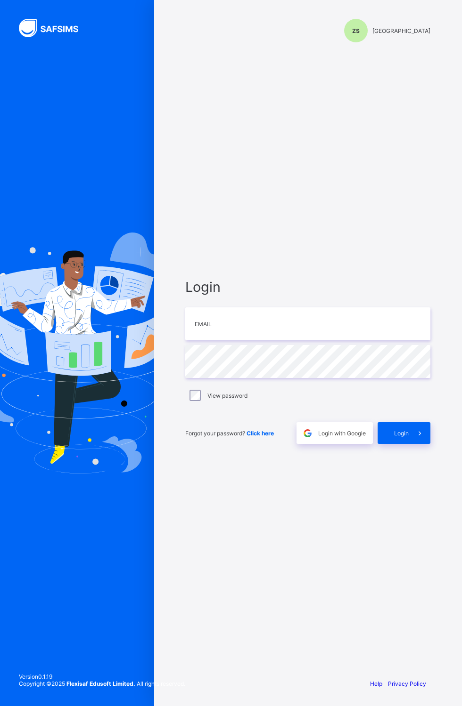
scroll to position [0, 0]
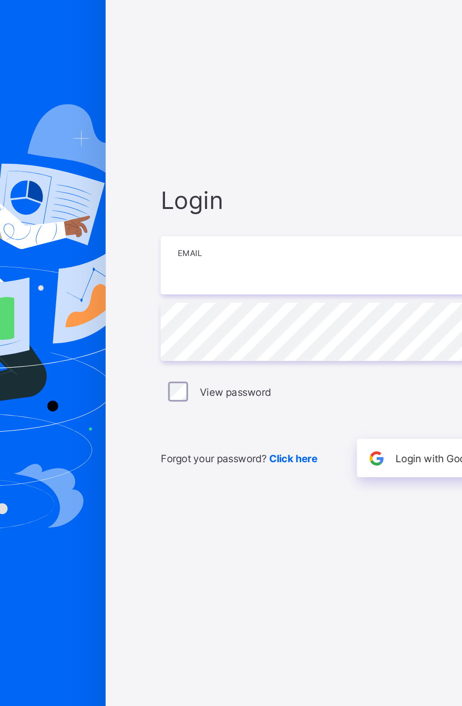
type input "**********"
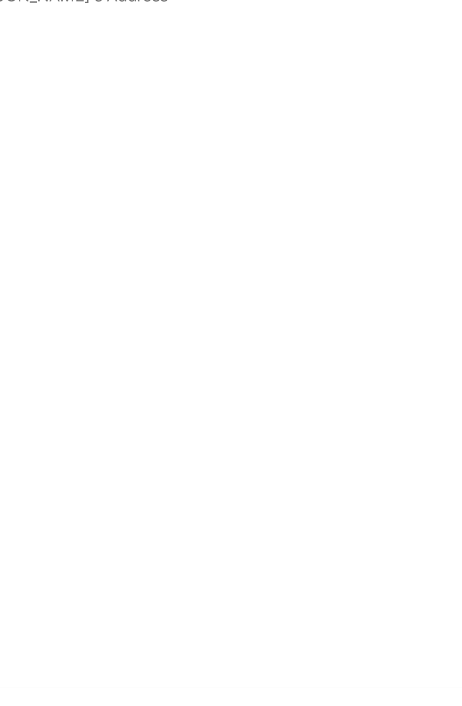
click at [44, 110] on span "Classes" at bounding box center [75, 113] width 75 height 8
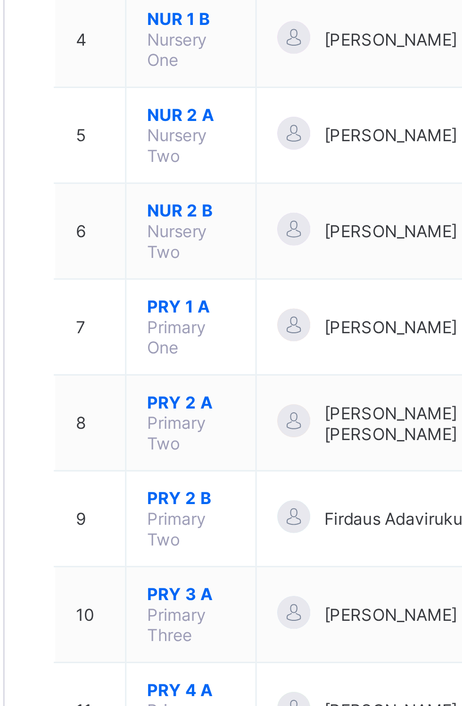
click at [164, 502] on span "PRY 4 B" at bounding box center [177, 505] width 30 height 7
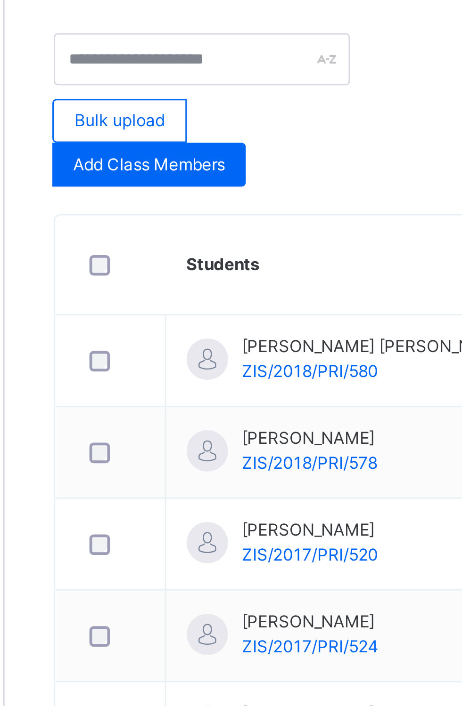
click at [227, 190] on span "Results" at bounding box center [226, 186] width 19 height 8
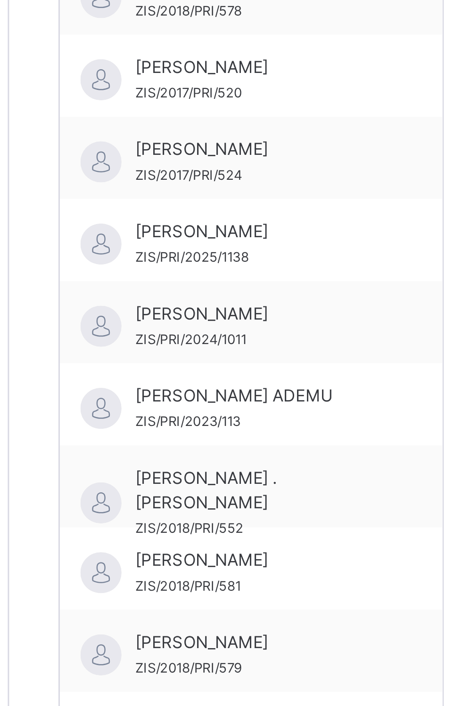
click at [165, 555] on span "[PERSON_NAME]" at bounding box center [198, 553] width 84 height 8
click at [187, 554] on span "[PERSON_NAME]" at bounding box center [198, 553] width 84 height 8
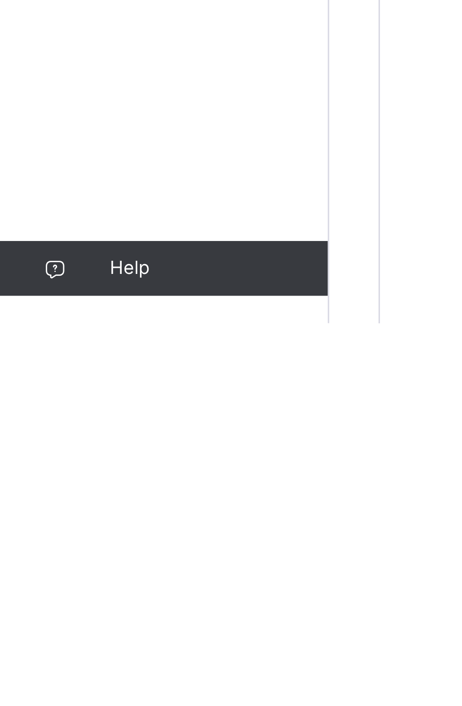
scroll to position [287, 0]
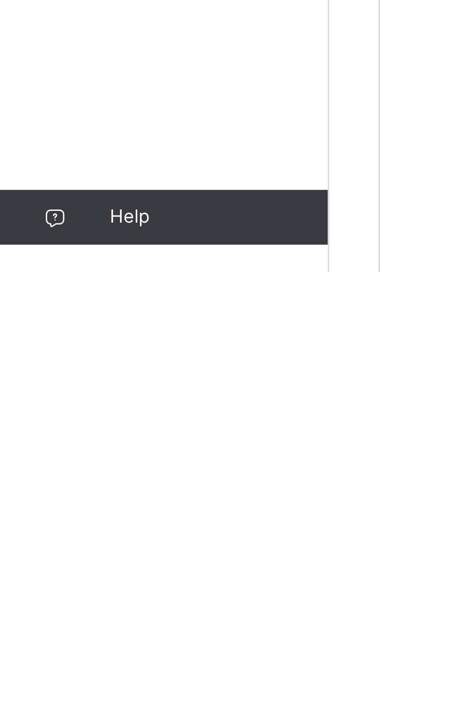
click at [149, 283] on div "[PERSON_NAME] [PERSON_NAME]/2018/PRI/579" at bounding box center [170, 297] width 80 height 28
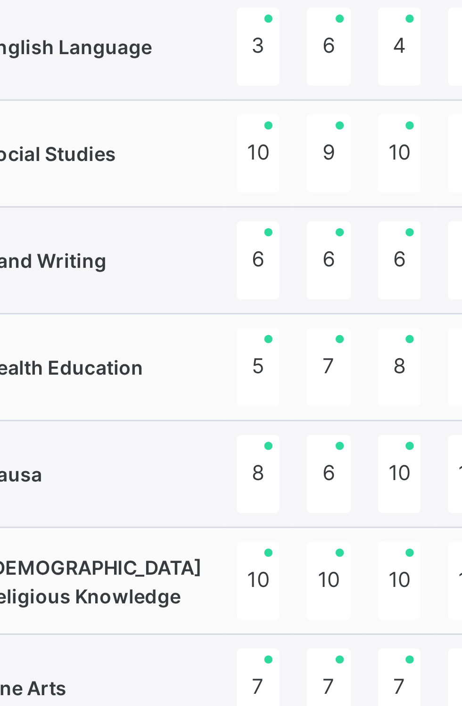
scroll to position [281, 0]
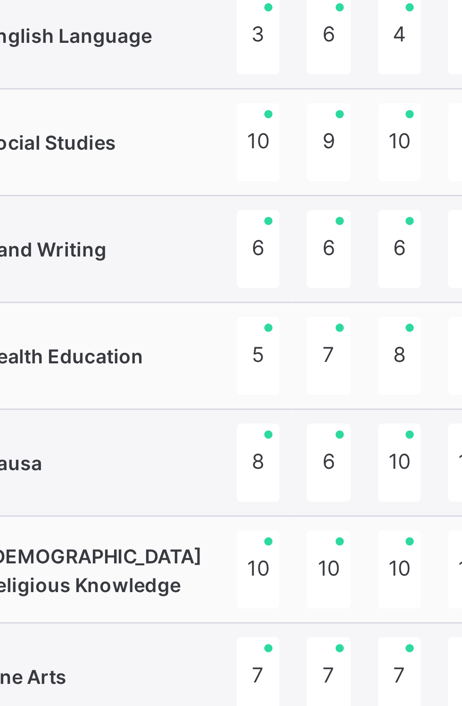
click at [142, 335] on img at bounding box center [145, 332] width 14 height 14
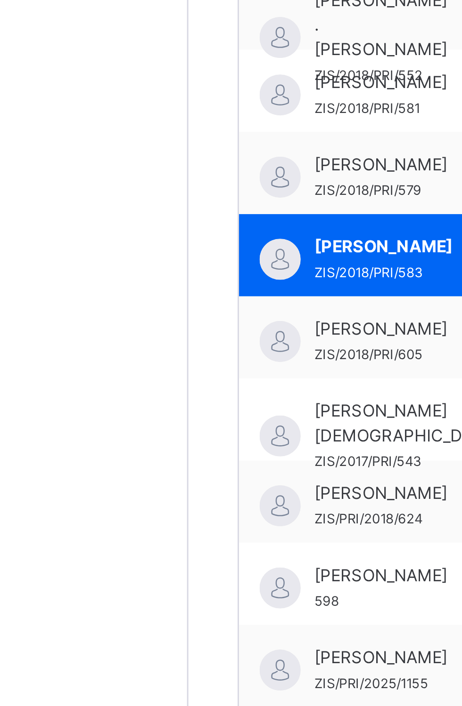
scroll to position [261, 0]
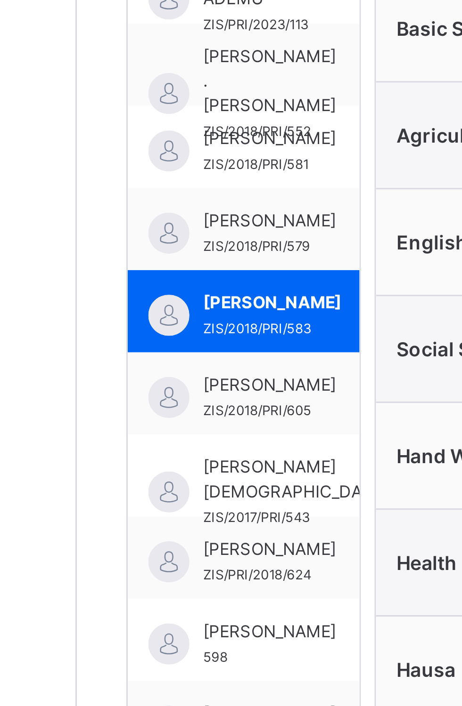
click at [157, 381] on span "[PERSON_NAME]" at bounding box center [179, 377] width 46 height 8
click at [145, 381] on div "[PERSON_NAME]/2018/PRI/605" at bounding box center [170, 379] width 80 height 28
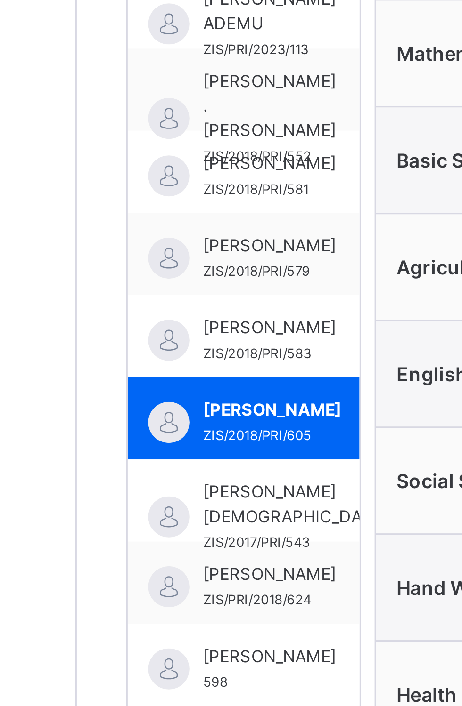
scroll to position [178, 0]
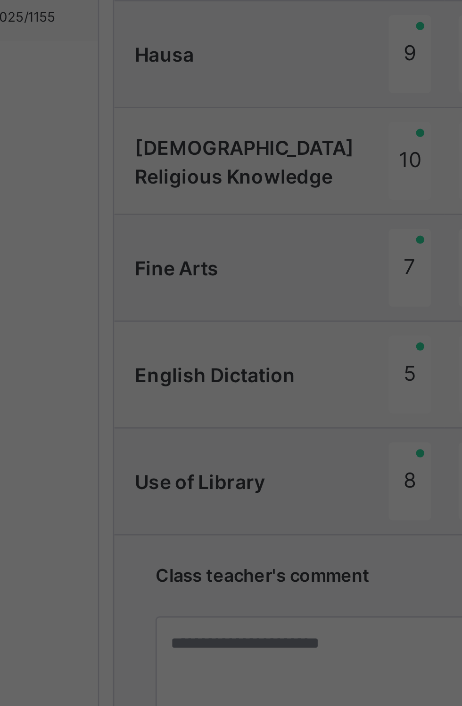
scroll to position [294, 0]
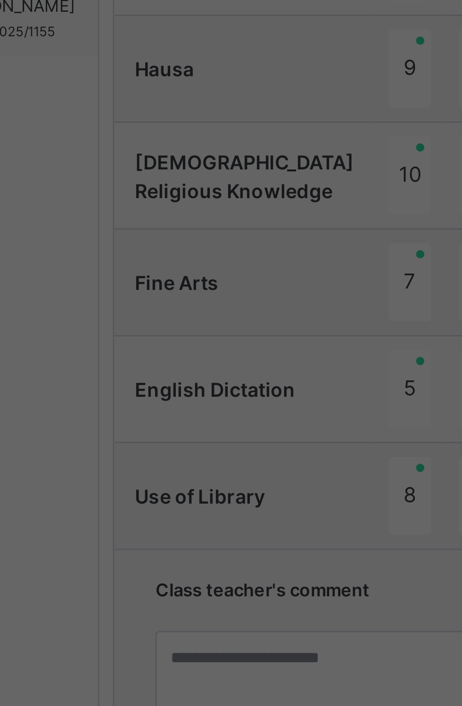
click at [168, 535] on div "× Class Teacher ’s Comment Generate and see in full the comment developed by th…" at bounding box center [231, 353] width 462 height 706
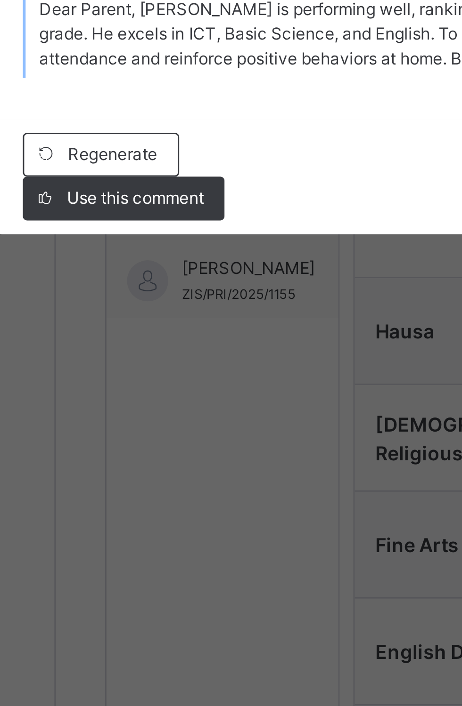
click at [164, 437] on span "Use this comment" at bounding box center [140, 433] width 47 height 8
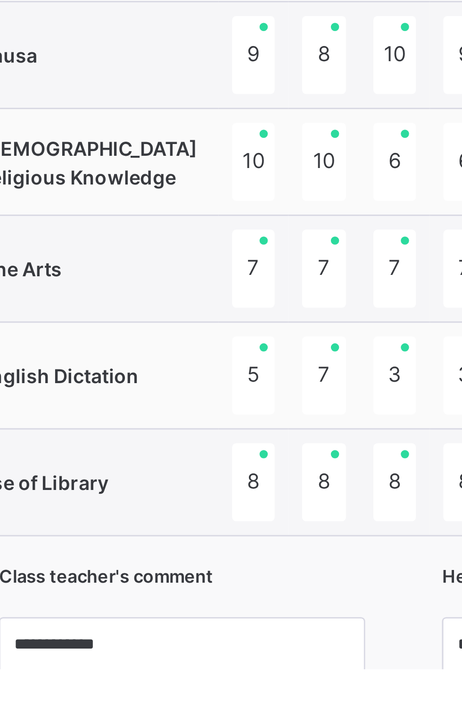
scroll to position [277, 0]
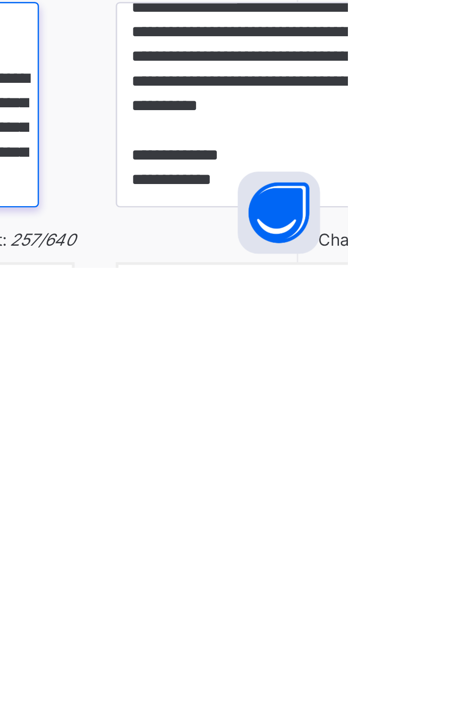
scroll to position [58, 0]
type textarea "**********"
click at [403, 706] on span "Generate" at bounding box center [407, 720] width 24 height 8
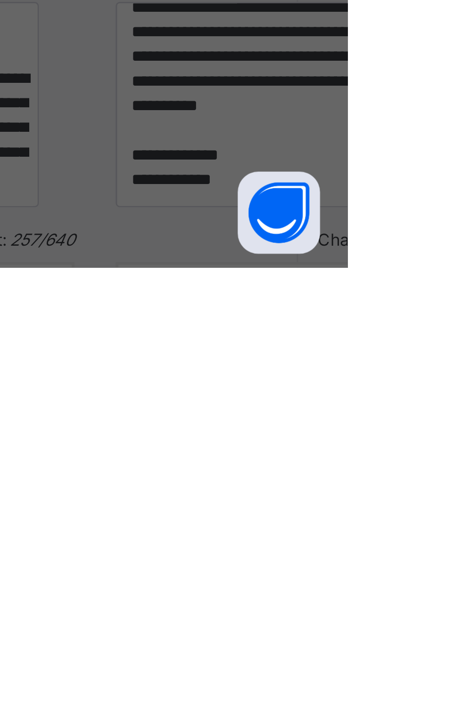
scroll to position [350, 0]
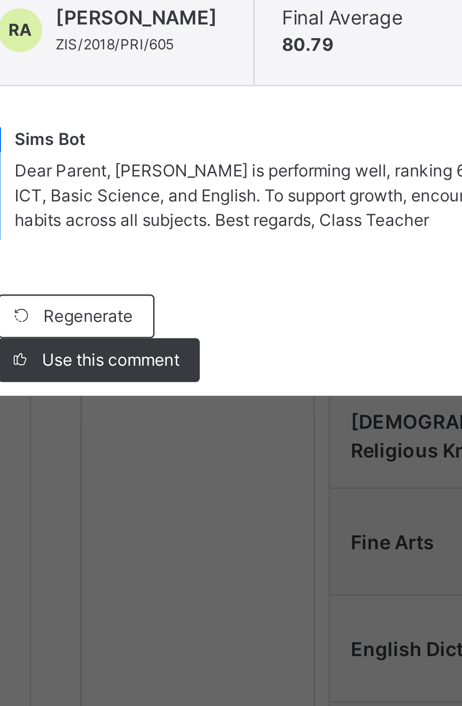
click at [164, 437] on span "Use this comment" at bounding box center [140, 433] width 47 height 8
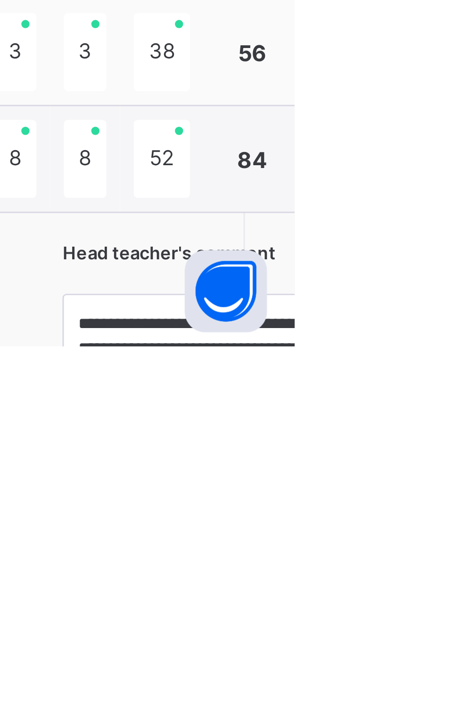
scroll to position [19, 0]
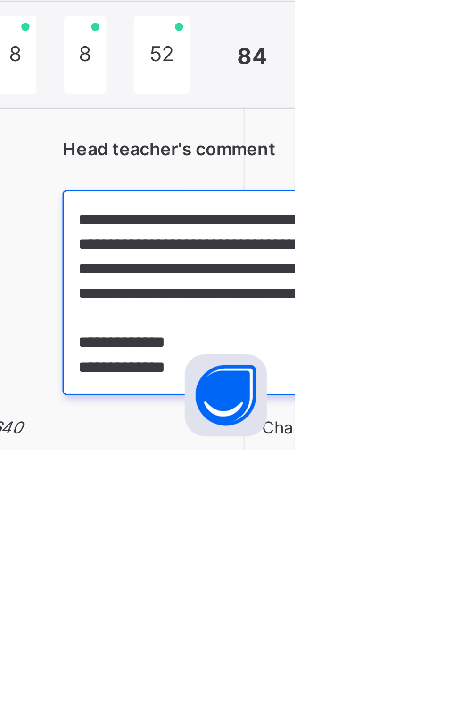
click at [382, 653] on textarea "**********" at bounding box center [445, 652] width 126 height 71
click at [388, 676] on textarea "**********" at bounding box center [445, 652] width 126 height 71
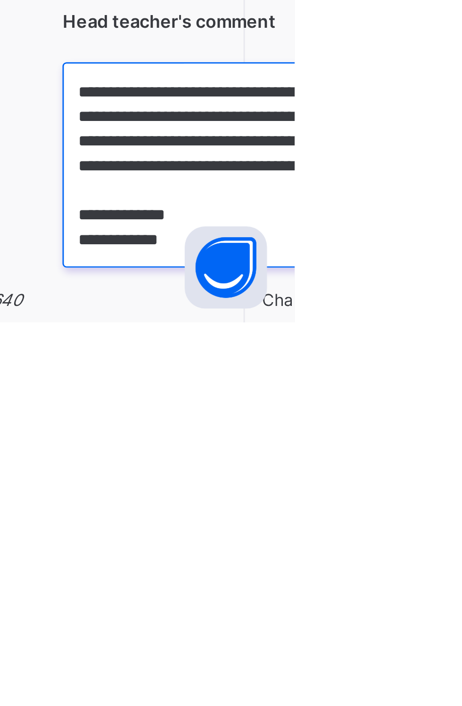
scroll to position [368, 0]
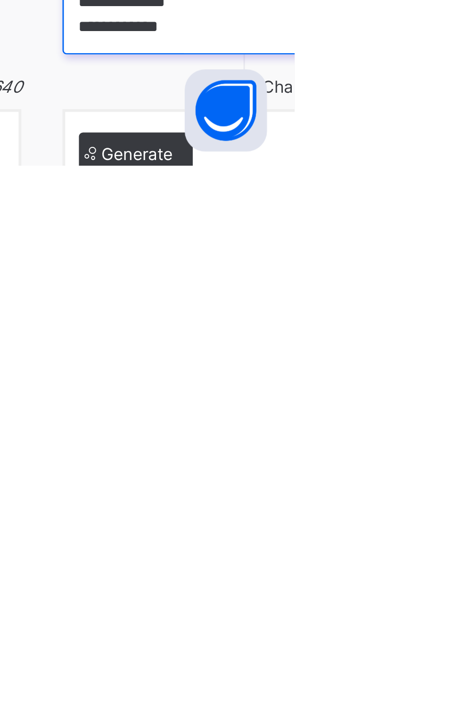
type textarea "**********"
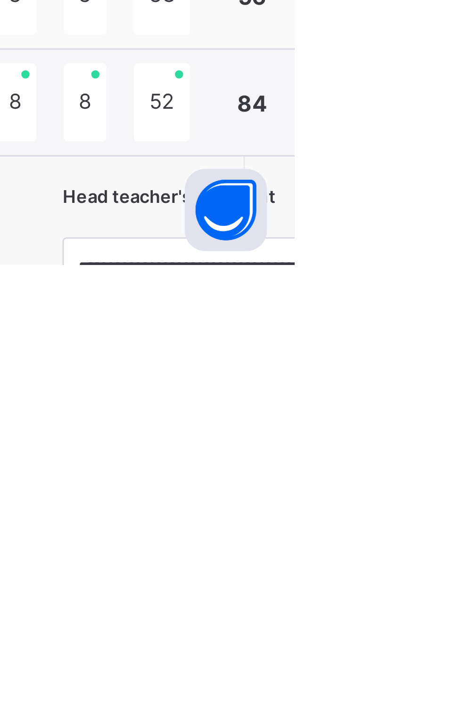
scroll to position [269, 0]
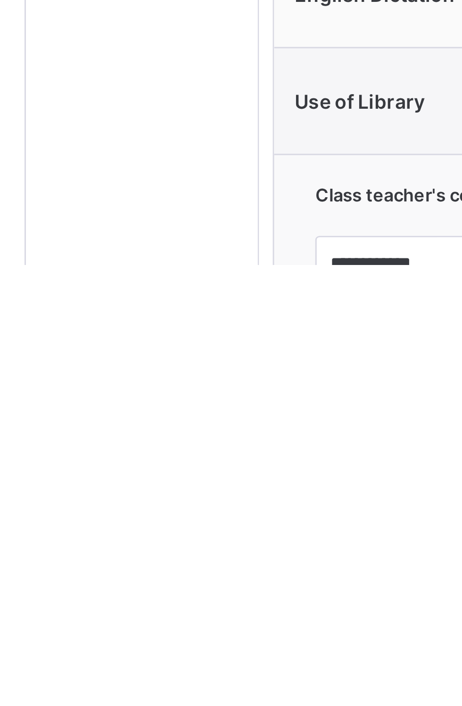
click at [145, 398] on img at bounding box center [145, 405] width 14 height 14
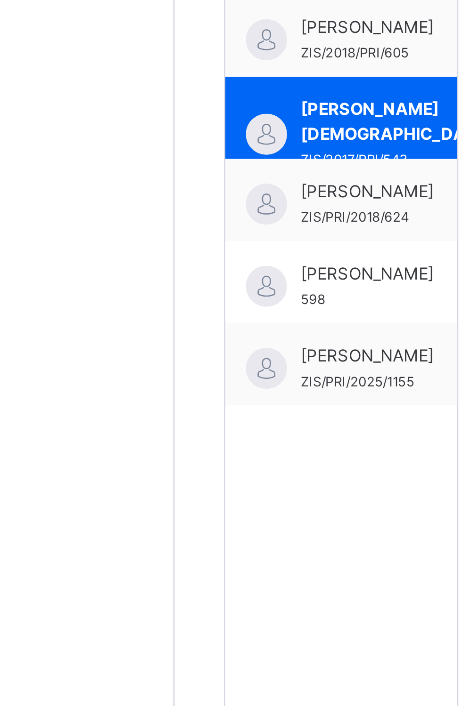
scroll to position [273, 0]
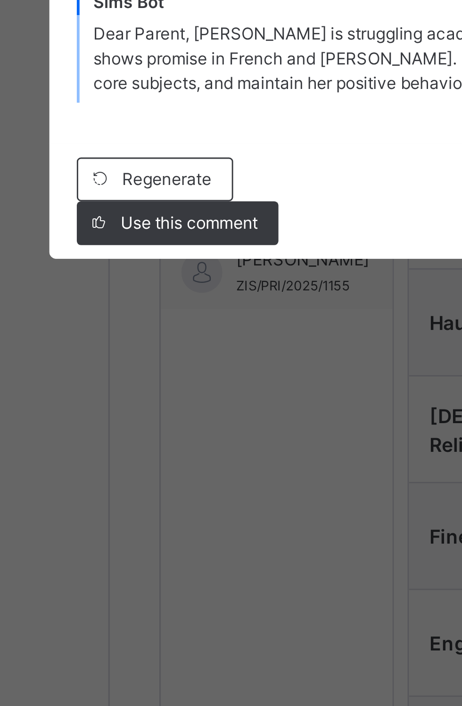
scroll to position [287, 0]
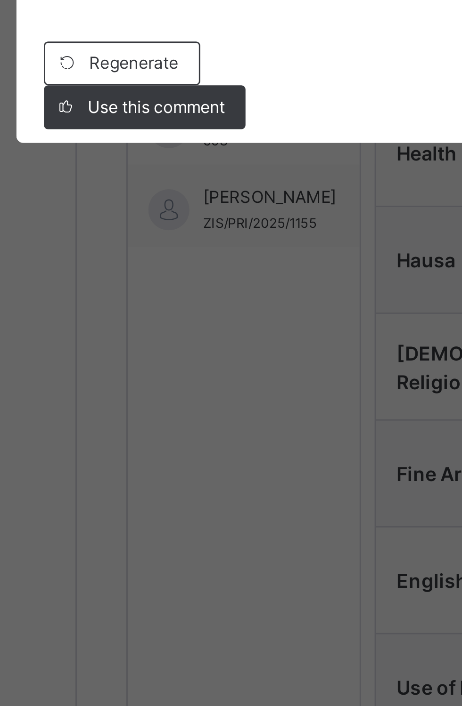
click at [164, 437] on span "Use this comment" at bounding box center [140, 433] width 47 height 8
type textarea "**********"
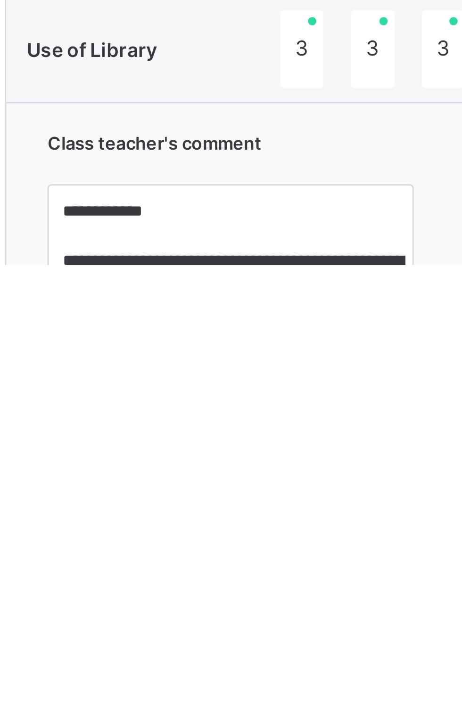
scroll to position [38, 0]
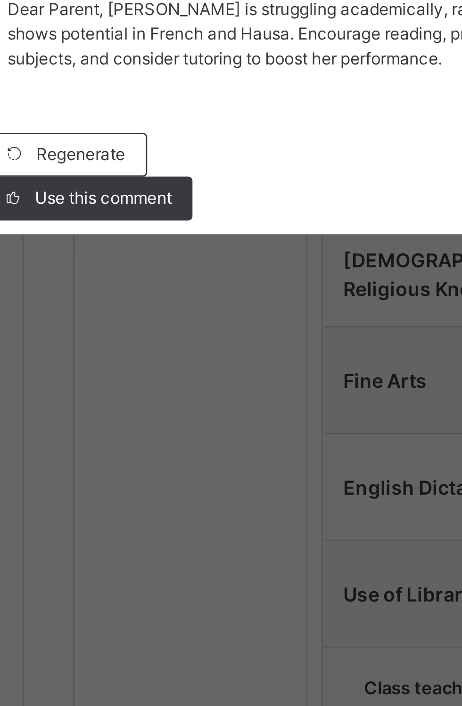
scroll to position [305, 0]
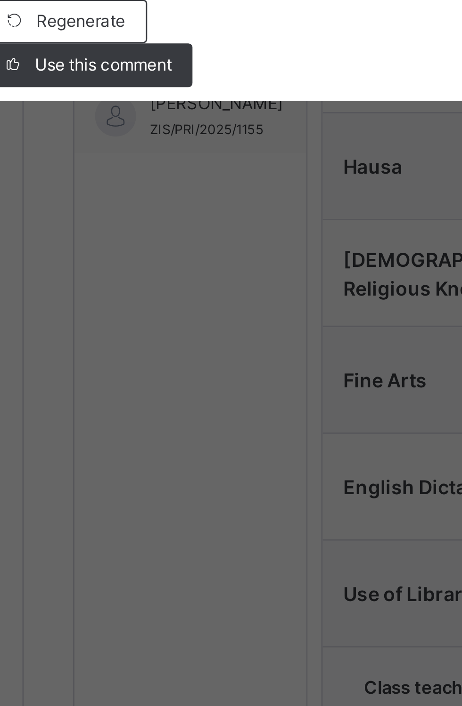
click at [165, 388] on span "Dear Parent, [PERSON_NAME] is struggling academically, ranking last in class. H…" at bounding box center [228, 376] width 243 height 24
click at [171, 440] on div "Use this comment" at bounding box center [136, 432] width 69 height 15
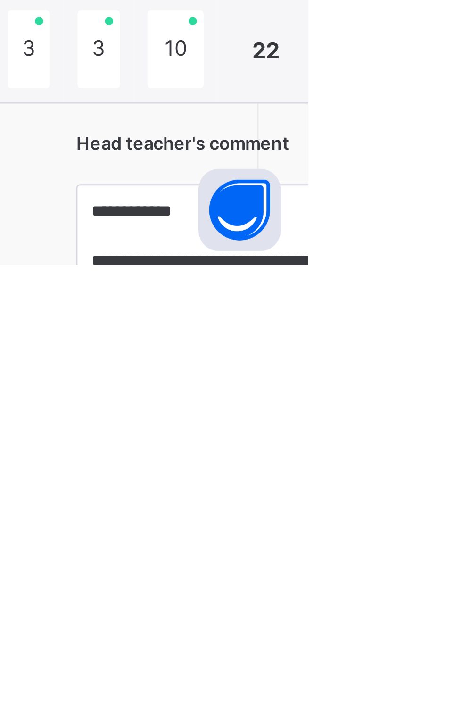
scroll to position [49, 0]
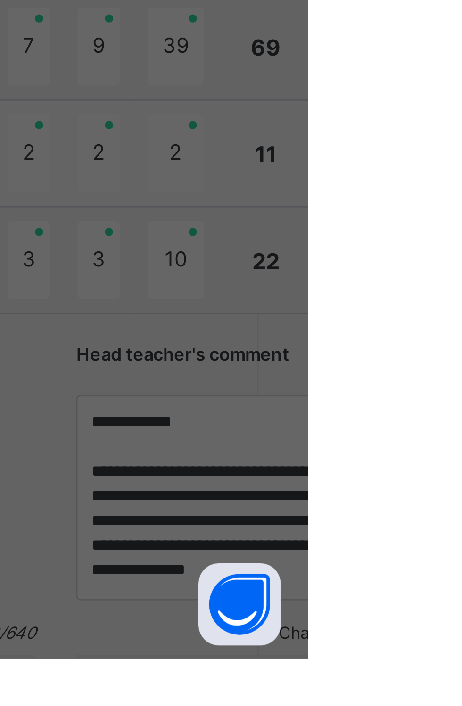
scroll to position [350, 0]
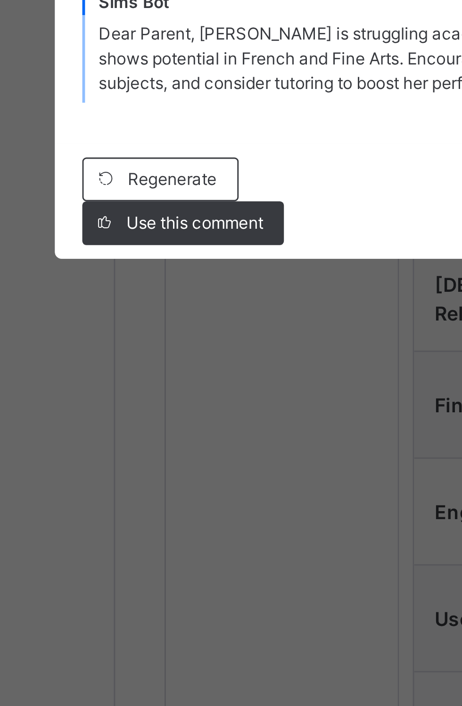
click at [171, 388] on span "Dear Parent, [PERSON_NAME] is struggling academically, ranking last in class. H…" at bounding box center [228, 376] width 243 height 24
click at [167, 388] on span "Dear Parent, [PERSON_NAME] is struggling academically, ranking last in class. H…" at bounding box center [228, 376] width 243 height 24
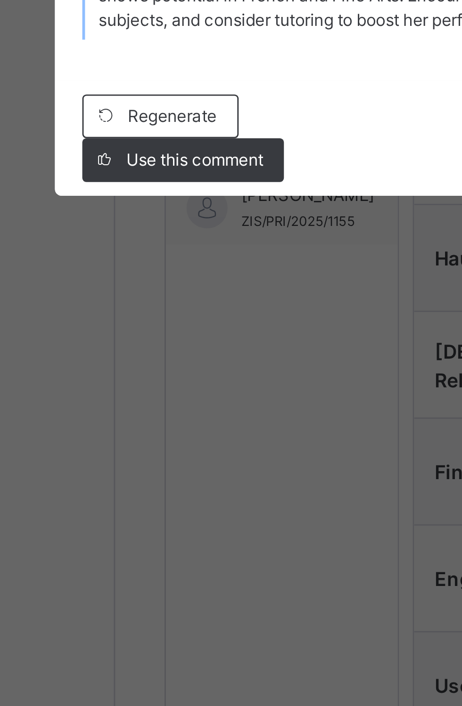
scroll to position [306, 0]
click at [169, 388] on span "Dear Parent, [PERSON_NAME] is struggling academically, ranking last in class. H…" at bounding box center [228, 376] width 243 height 24
click at [164, 437] on span "Use this comment" at bounding box center [140, 433] width 47 height 8
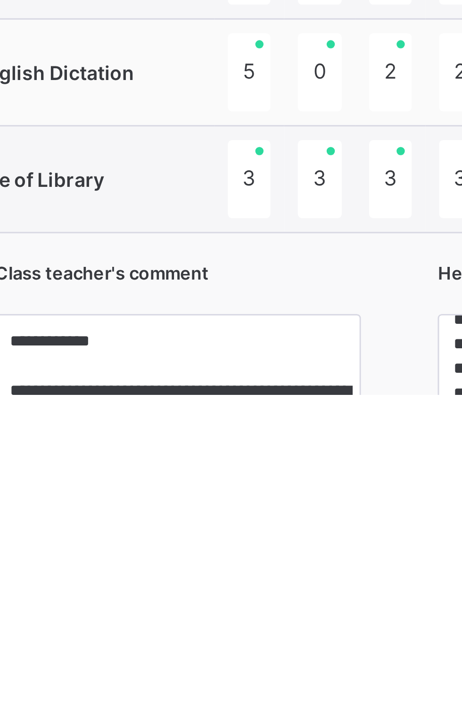
scroll to position [287, 0]
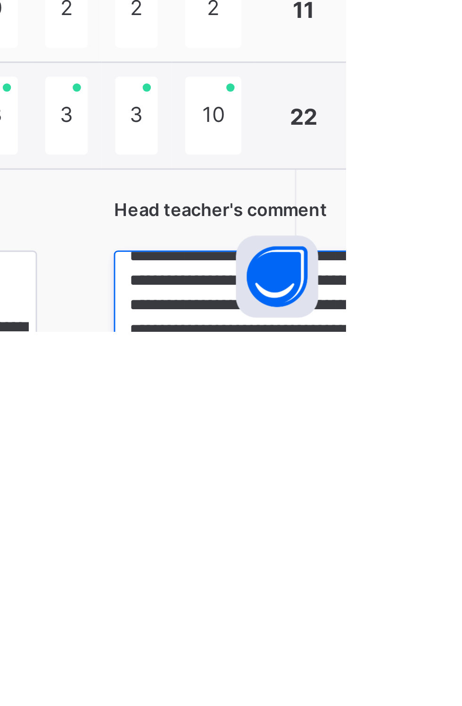
click at [395, 706] on textarea "**********" at bounding box center [445, 714] width 126 height 71
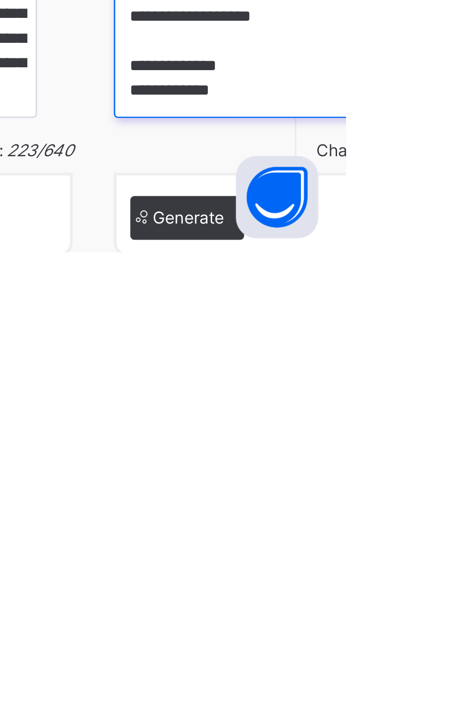
scroll to position [376, 0]
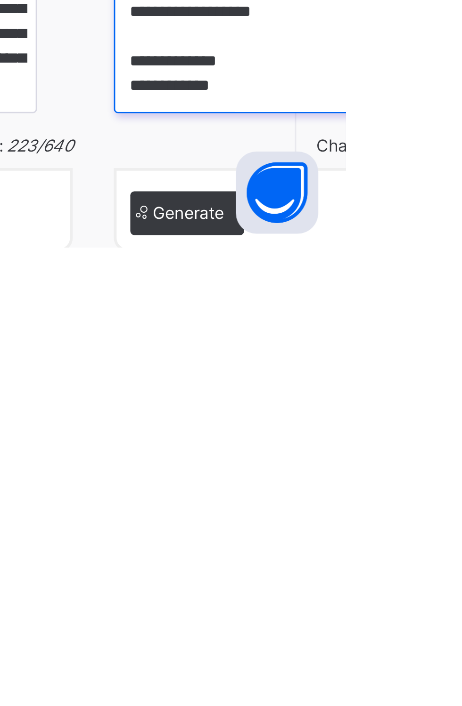
type textarea "**********"
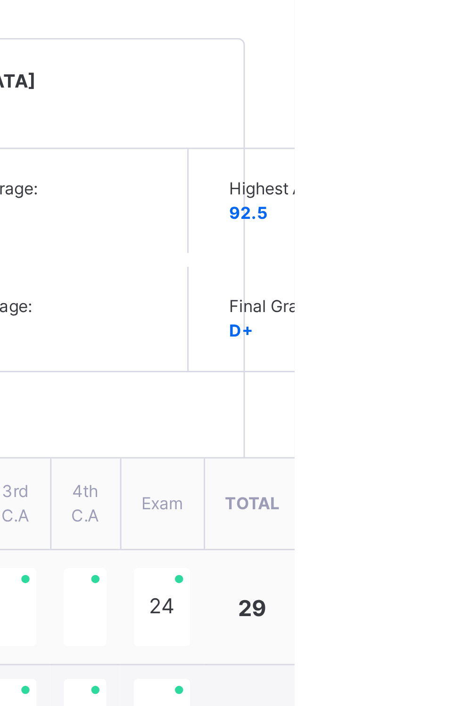
scroll to position [287, 0]
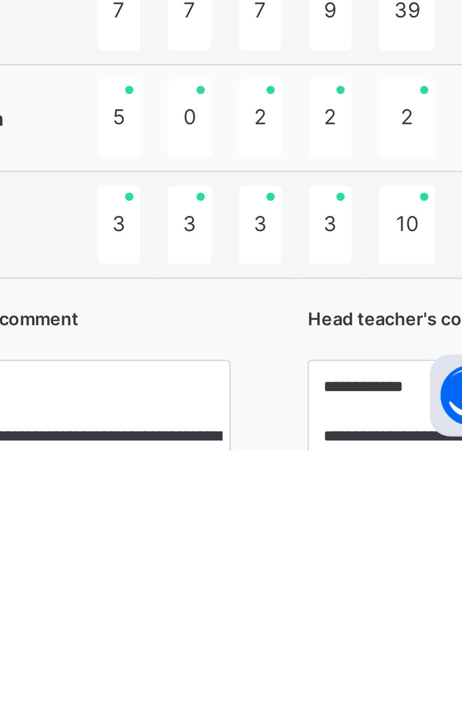
scroll to position [289, 0]
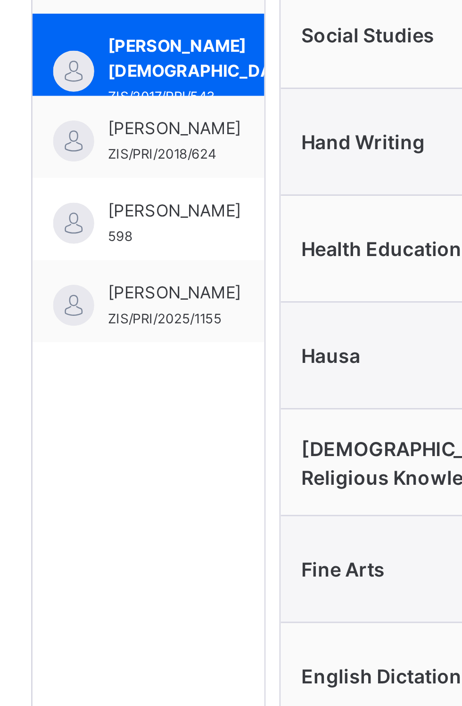
click at [151, 408] on div "[PERSON_NAME] ZIS/PRI/2018/624" at bounding box center [170, 408] width 80 height 28
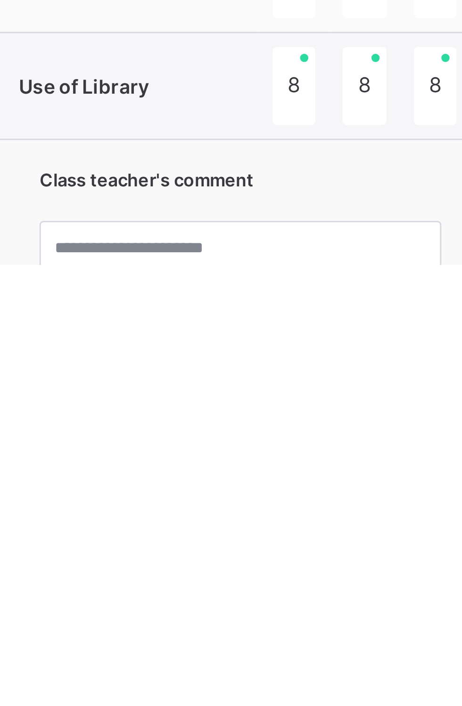
scroll to position [274, 0]
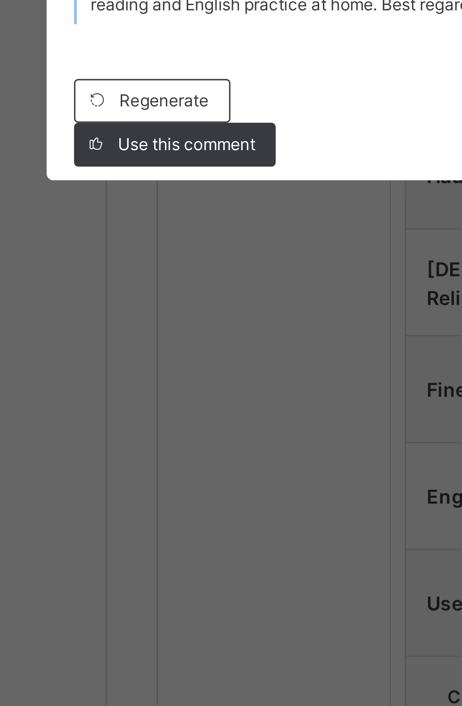
scroll to position [295, 0]
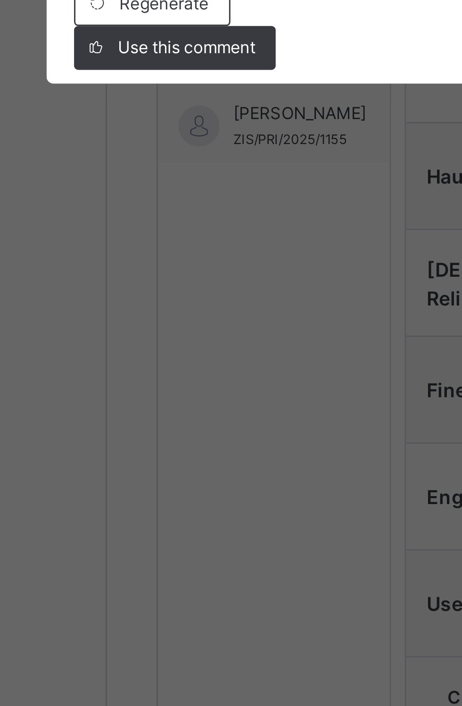
click at [163, 388] on span "Dear Parent, [PERSON_NAME] performs well overall, ranking 11th out of 16 studen…" at bounding box center [231, 376] width 248 height 24
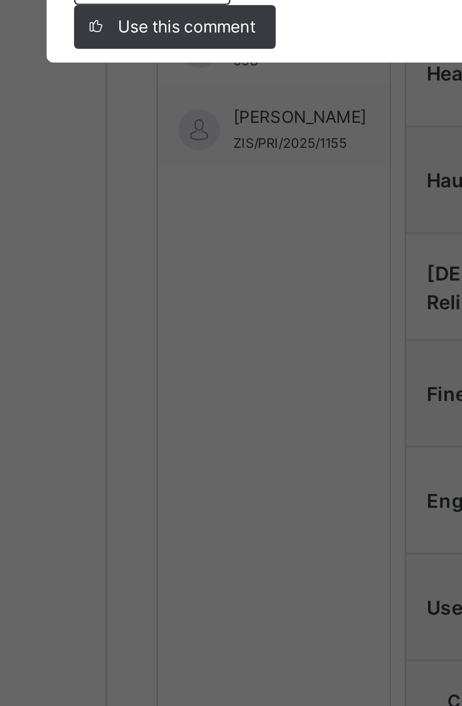
click at [164, 437] on span "Use this comment" at bounding box center [140, 433] width 47 height 8
type textarea "**********"
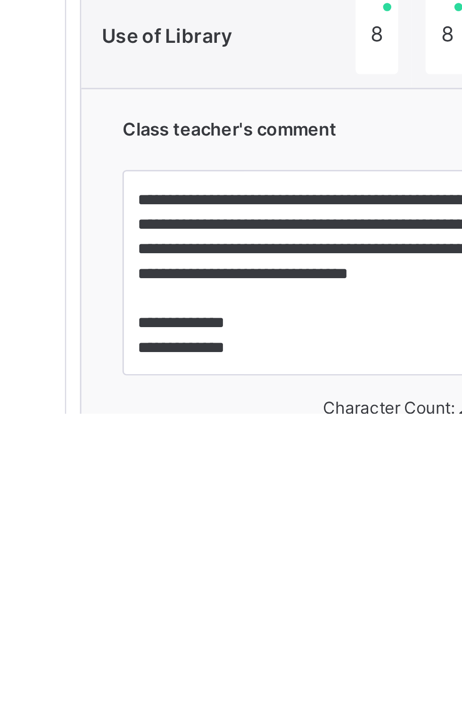
scroll to position [366, 0]
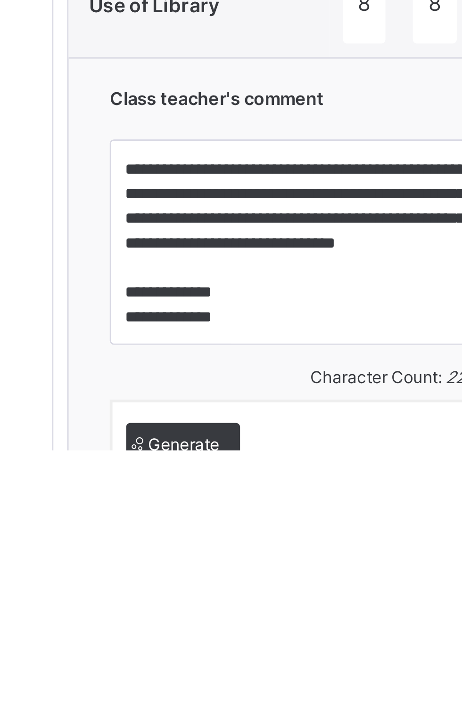
click at [395, 706] on span "Generate" at bounding box center [407, 704] width 24 height 8
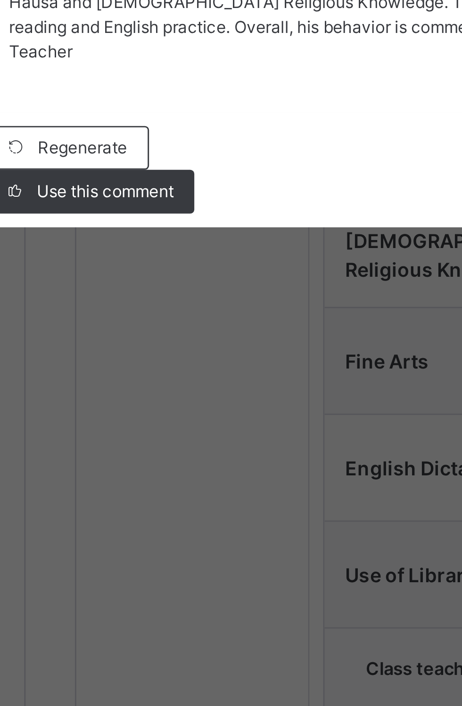
scroll to position [287, 0]
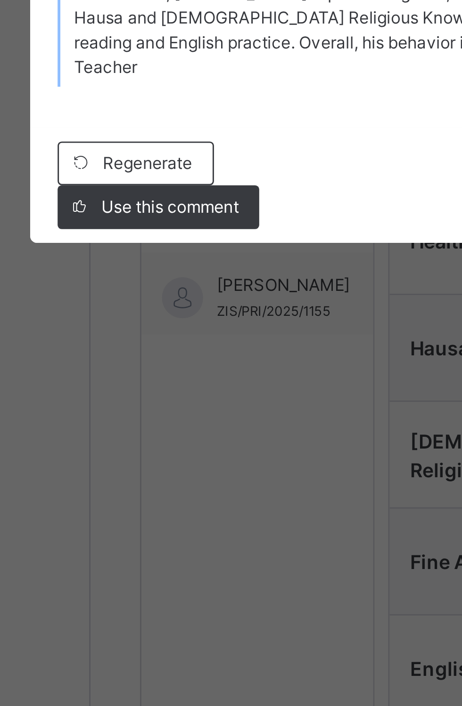
click at [164, 441] on span "Use this comment" at bounding box center [140, 437] width 47 height 8
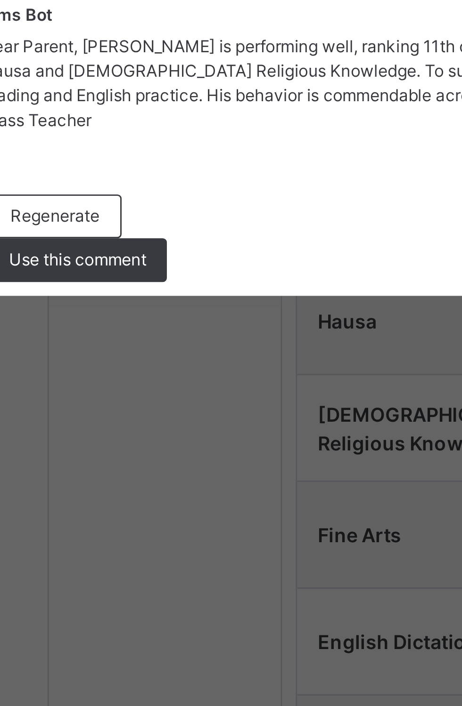
scroll to position [314, 0]
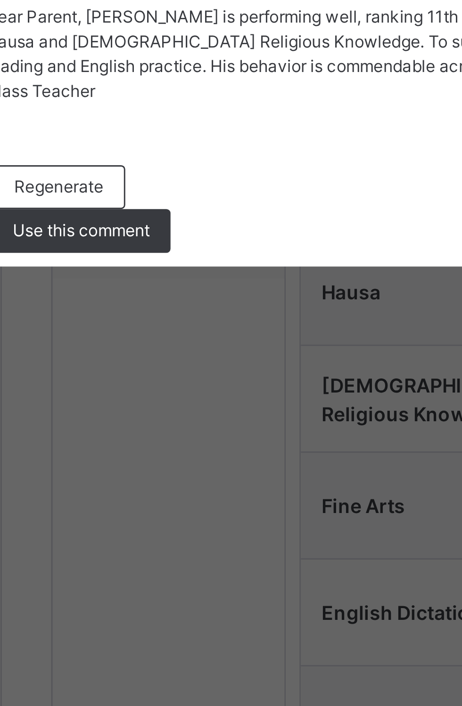
click at [164, 441] on span "Use this comment" at bounding box center [140, 437] width 47 height 8
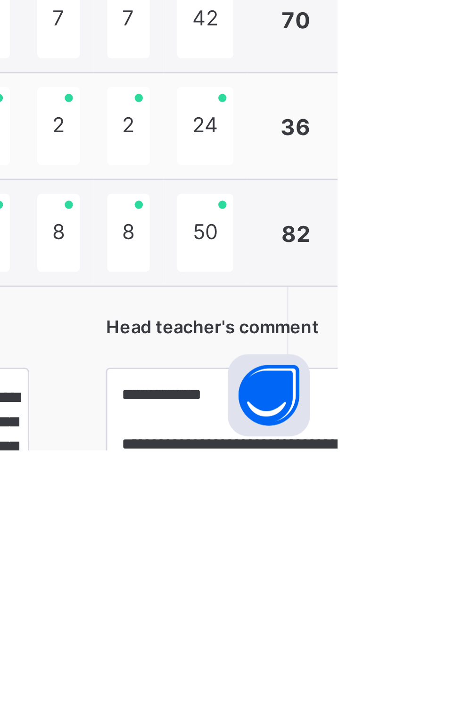
scroll to position [82, 0]
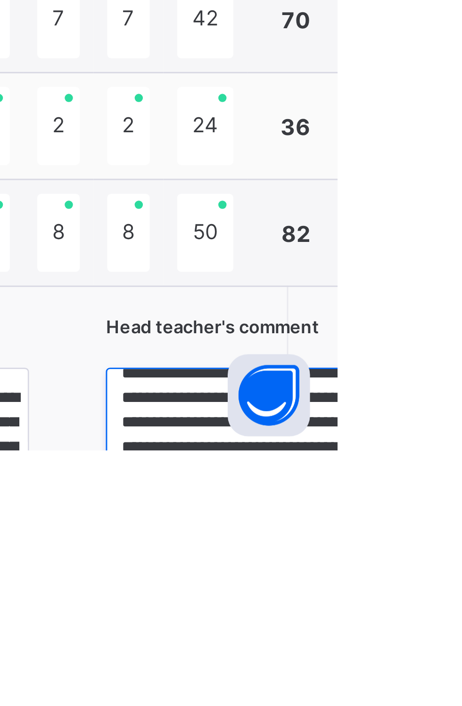
click at [398, 706] on textarea "**********" at bounding box center [445, 713] width 126 height 71
click at [390, 678] on textarea "**********" at bounding box center [445, 713] width 126 height 71
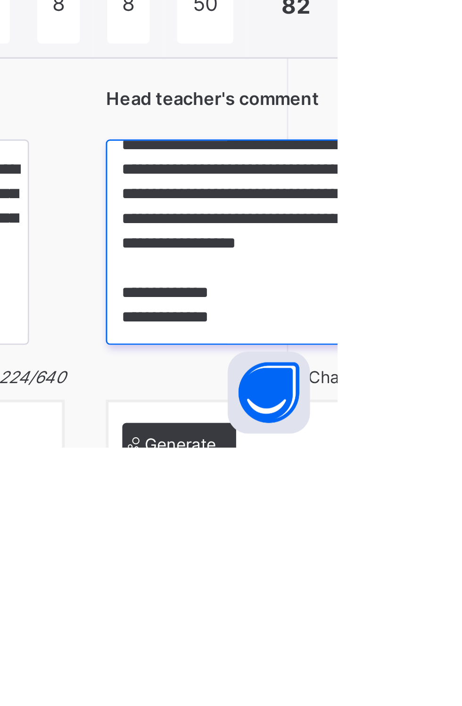
click at [391, 671] on textarea "**********" at bounding box center [445, 636] width 126 height 71
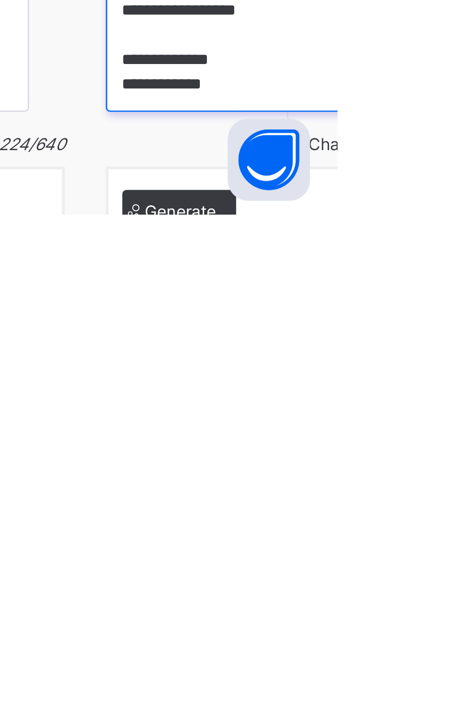
type textarea "**********"
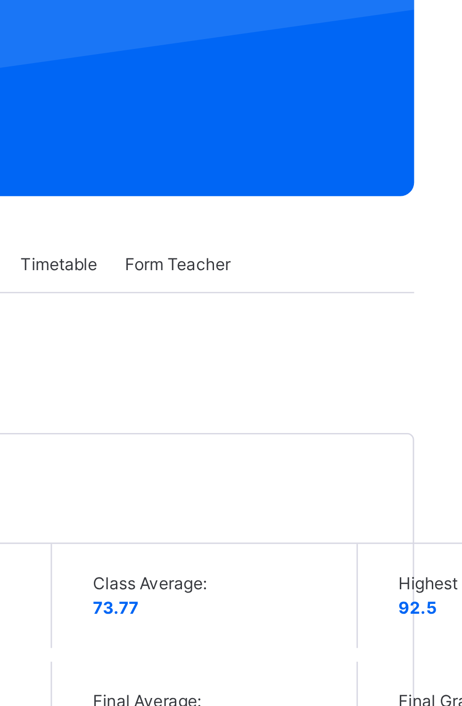
scroll to position [311, 0]
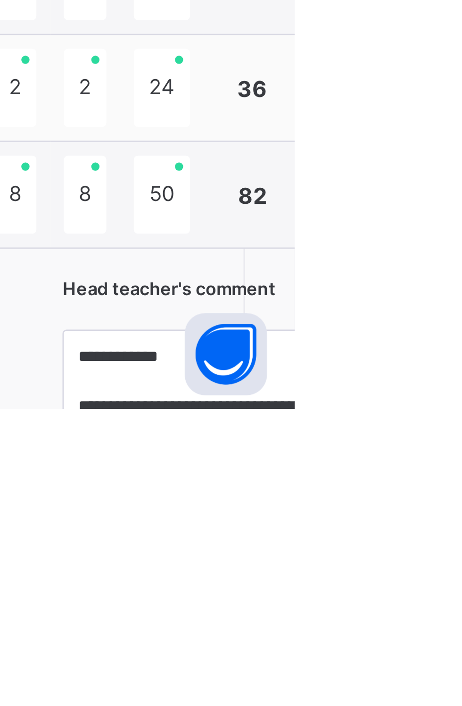
scroll to position [350, 0]
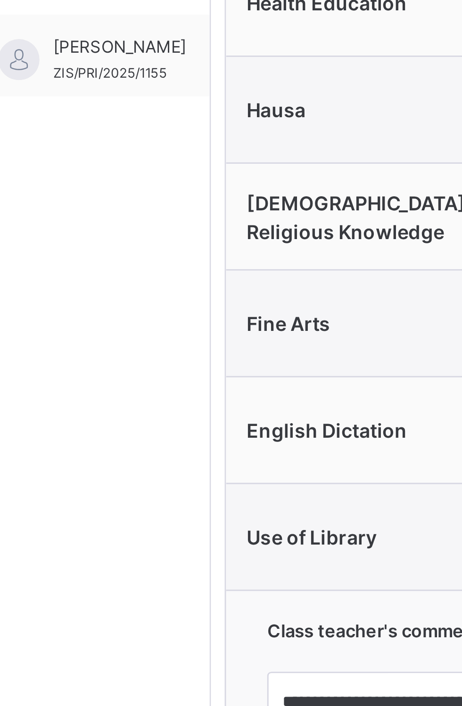
click at [181, 372] on span "[PERSON_NAME]" at bounding box center [179, 372] width 46 height 8
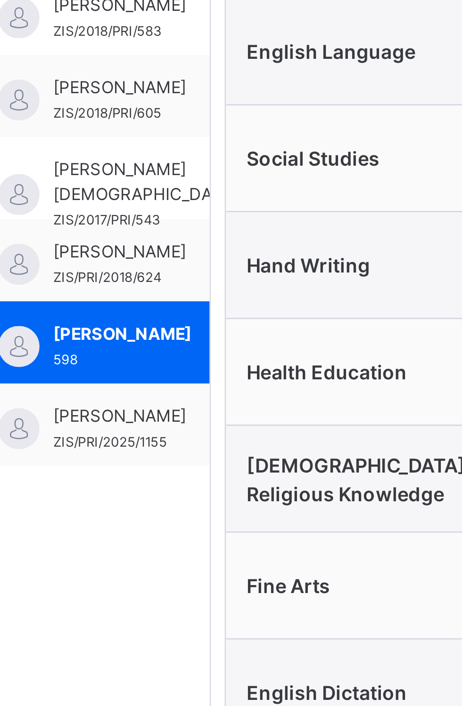
scroll to position [251, 0]
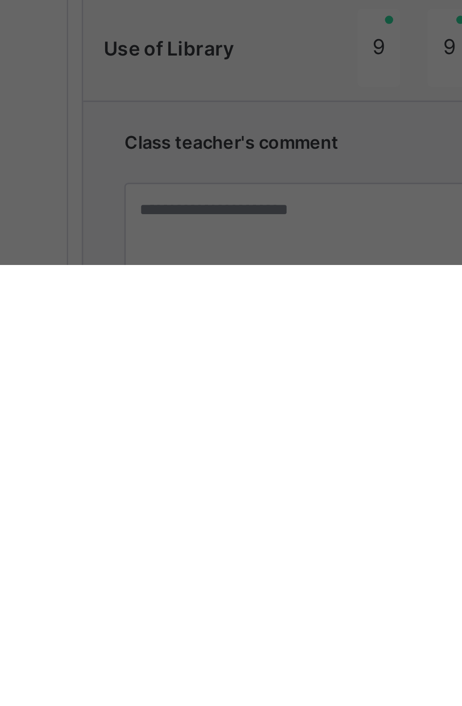
scroll to position [314, 0]
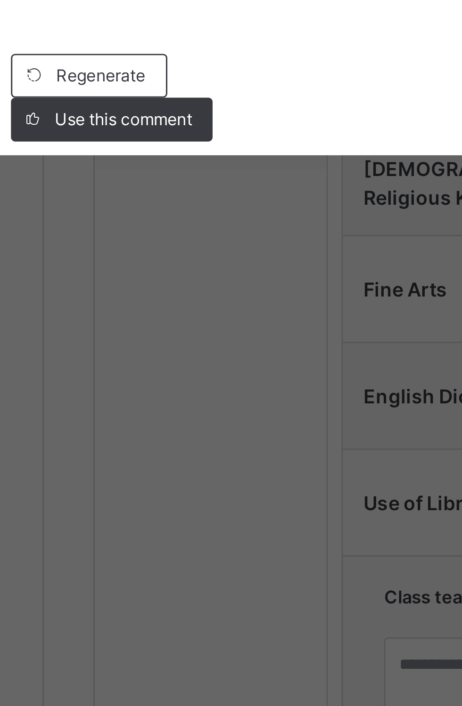
click at [164, 441] on span "Use this comment" at bounding box center [140, 437] width 47 height 8
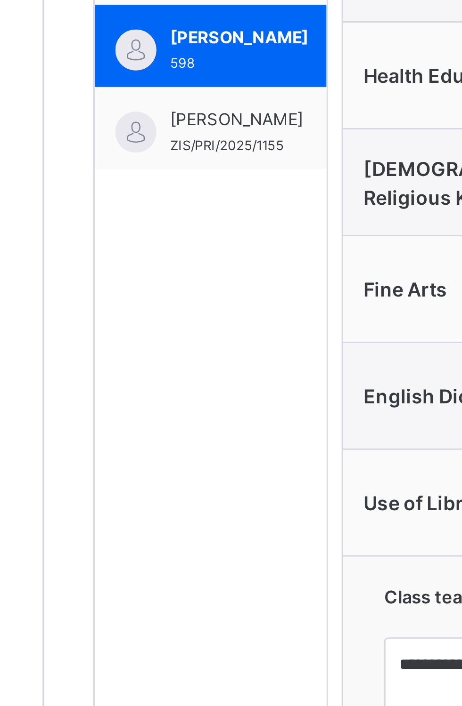
type textarea "**********"
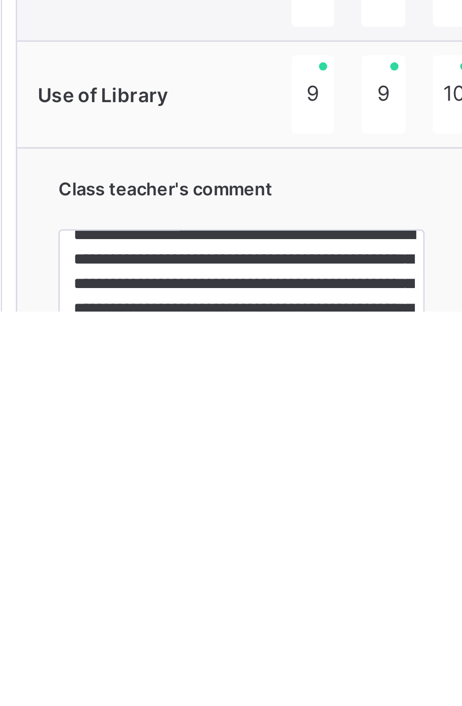
scroll to position [80, 0]
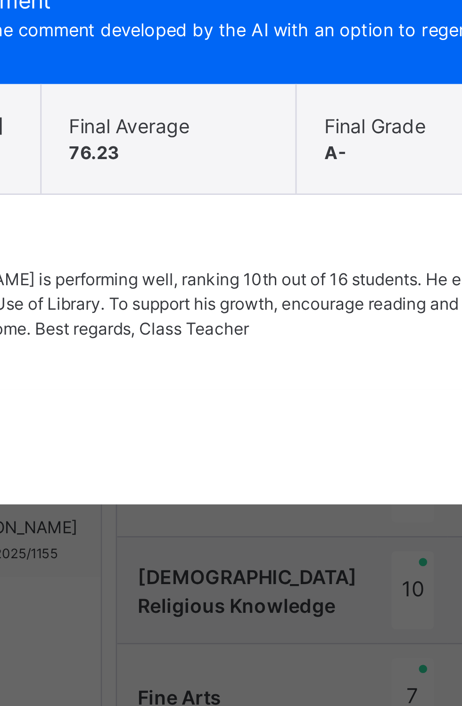
scroll to position [251, 0]
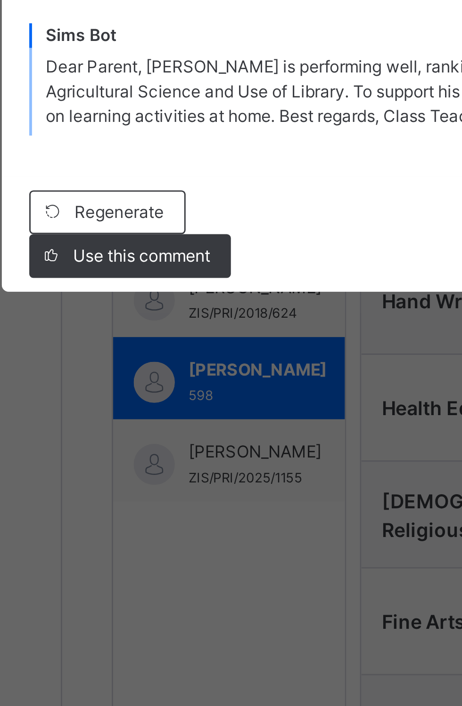
click at [164, 437] on span "Use this comment" at bounding box center [140, 433] width 47 height 8
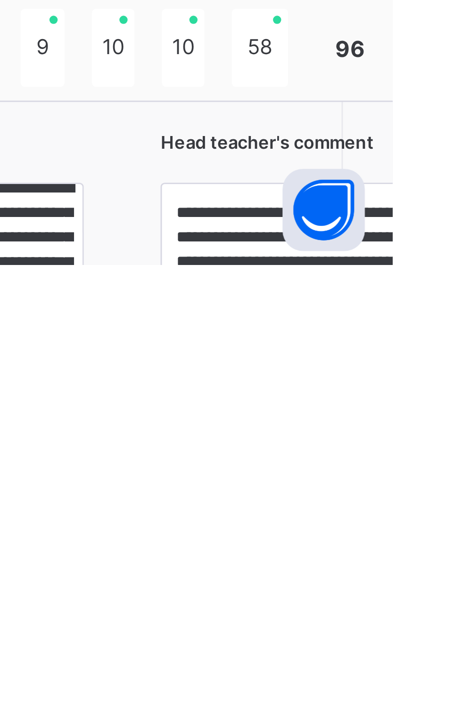
scroll to position [72, 0]
click at [396, 706] on textarea "**********" at bounding box center [445, 713] width 126 height 71
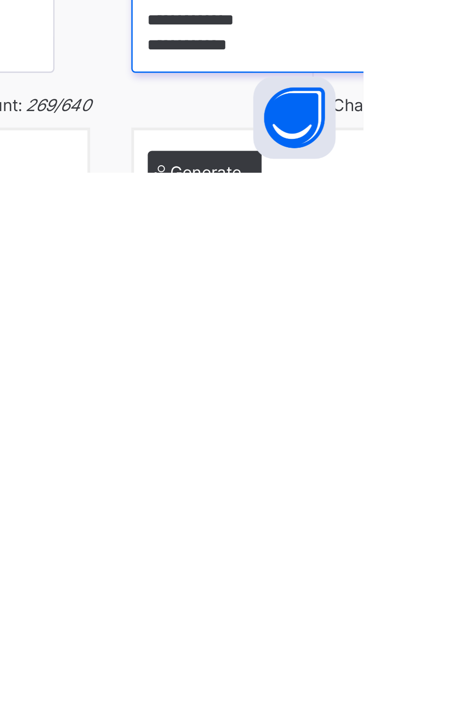
scroll to position [327, 0]
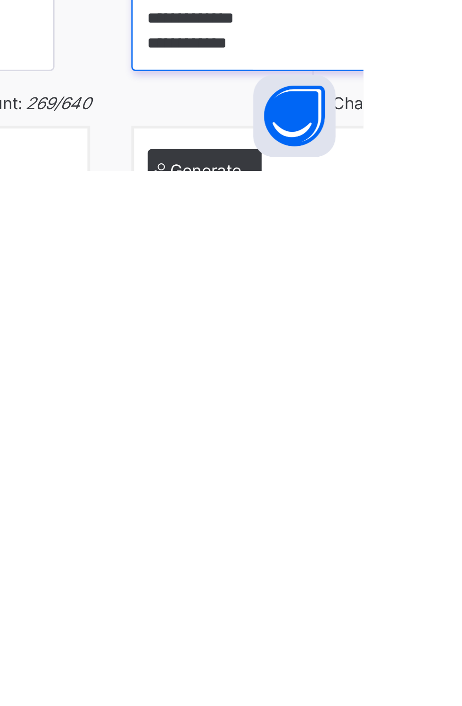
type textarea "**********"
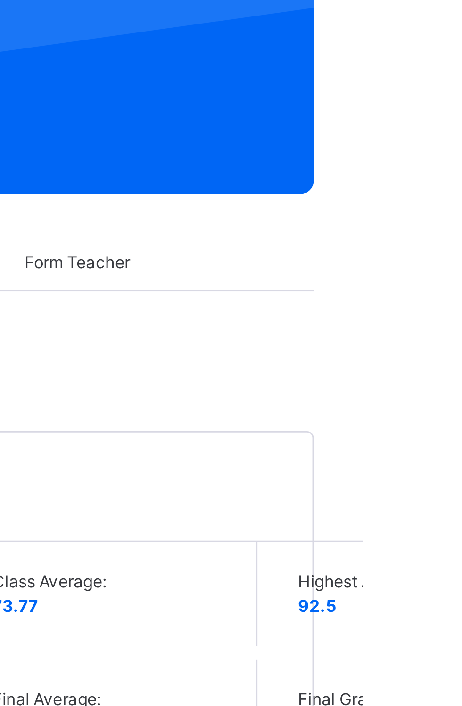
scroll to position [0, 0]
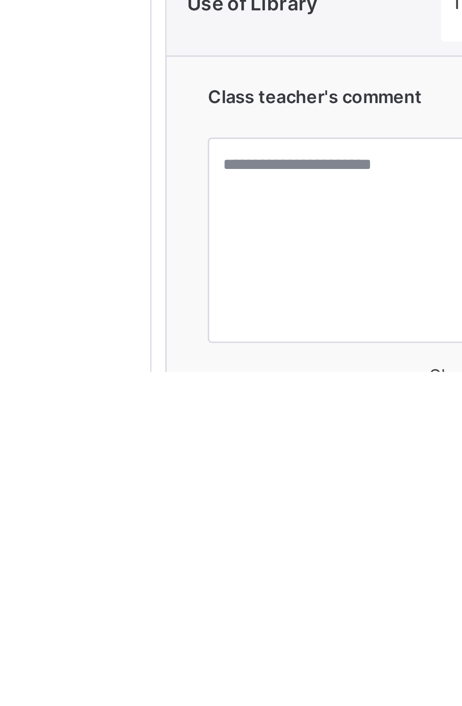
scroll to position [368, 0]
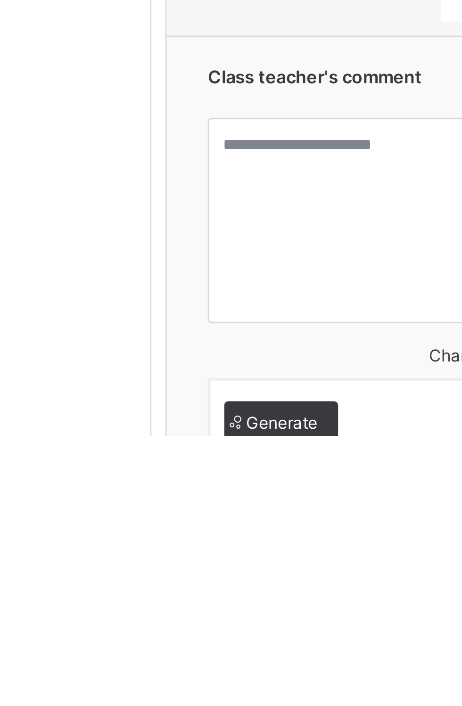
click at [255, 706] on span "Generate" at bounding box center [255, 702] width 24 height 8
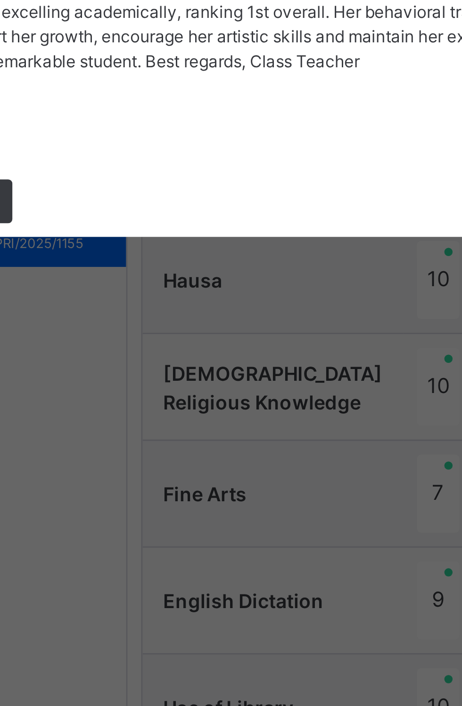
scroll to position [286, 0]
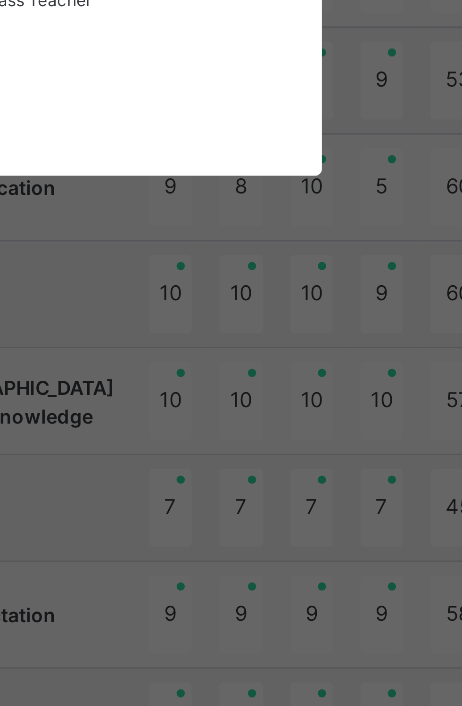
click at [172, 536] on div "× Class Teacher ’s Comment Generate and see in full the comment developed by th…" at bounding box center [231, 353] width 462 height 706
click at [166, 535] on div "× Class Teacher ’s Comment Generate and see in full the comment developed by th…" at bounding box center [231, 353] width 462 height 706
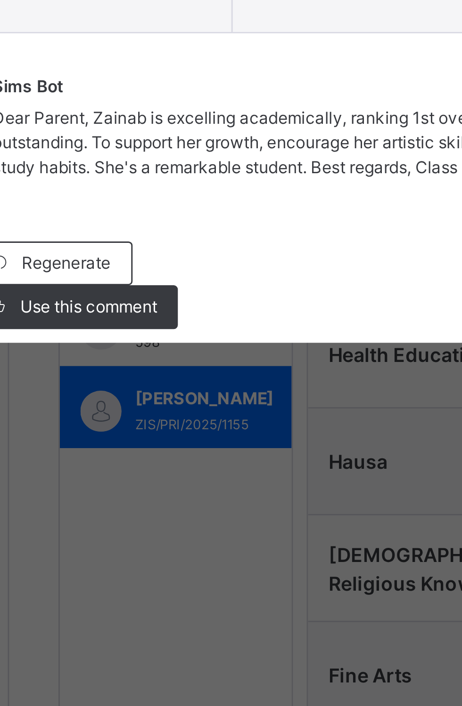
click at [164, 437] on span "Use this comment" at bounding box center [140, 433] width 47 height 8
type textarea "**********"
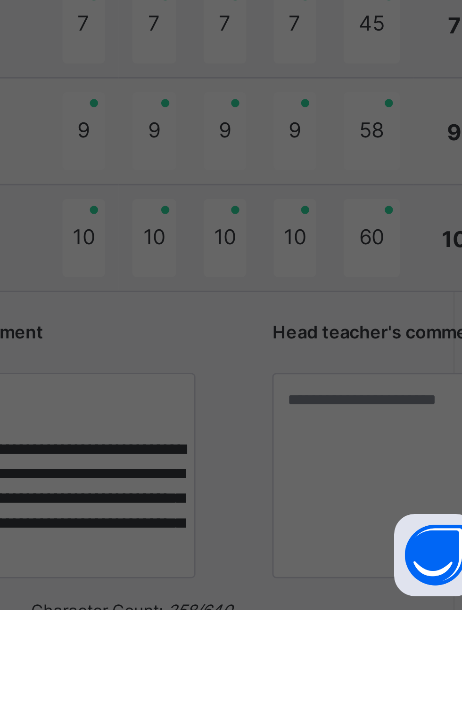
scroll to position [341, 0]
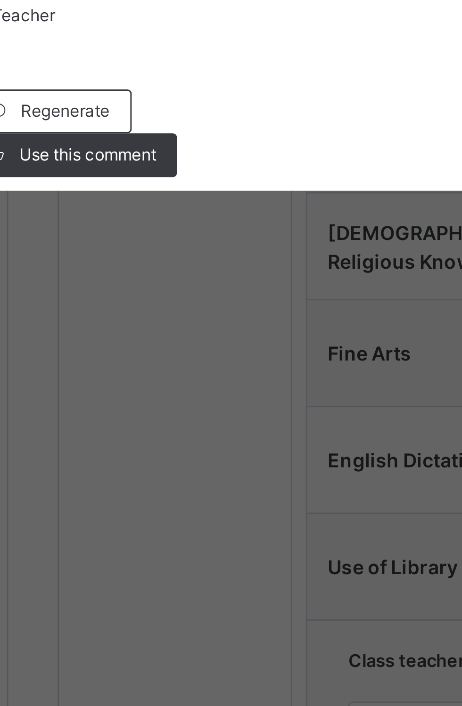
click at [169, 445] on div "Use this comment" at bounding box center [136, 437] width 69 height 15
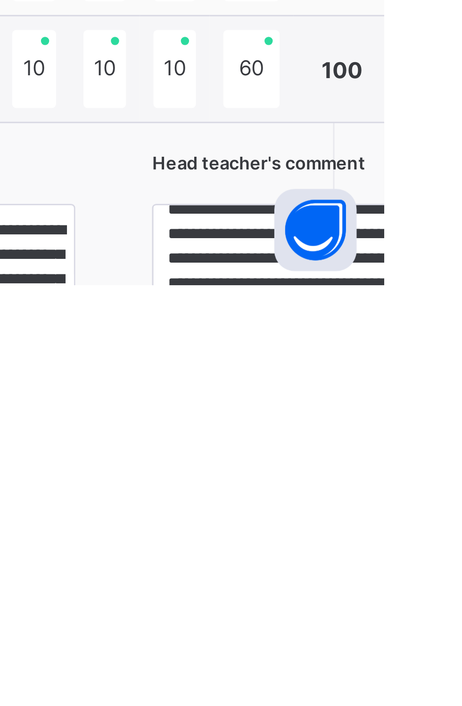
scroll to position [94, 0]
click at [396, 706] on textarea "**********" at bounding box center [445, 714] width 126 height 71
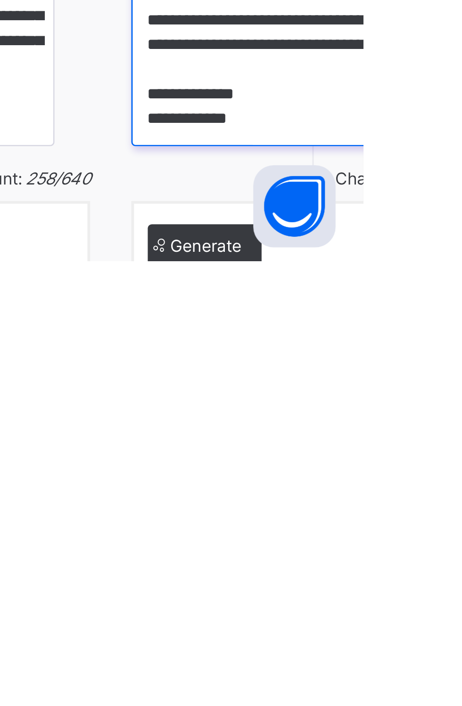
scroll to position [378, 0]
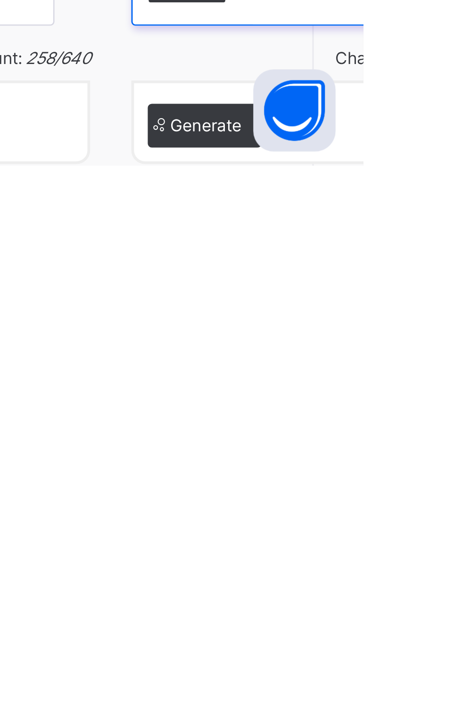
type textarea "**********"
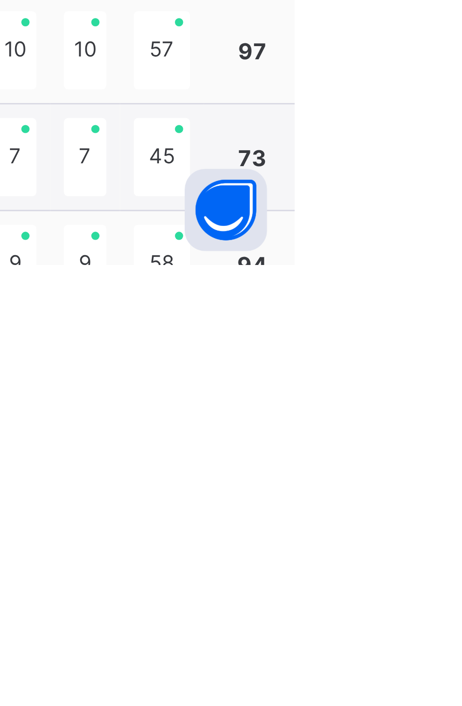
scroll to position [179, 0]
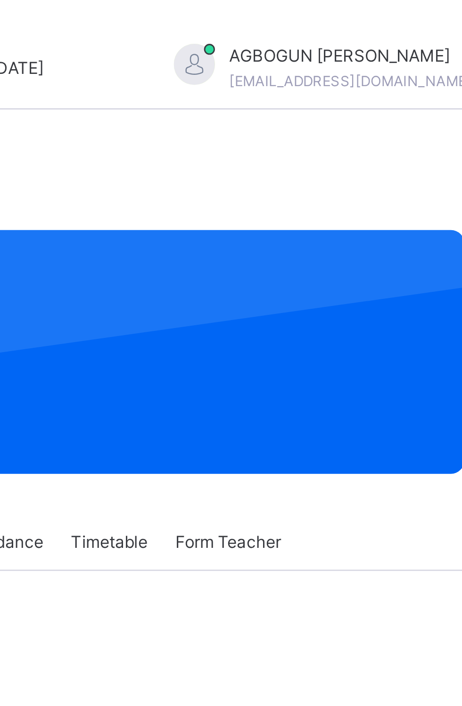
scroll to position [4, 0]
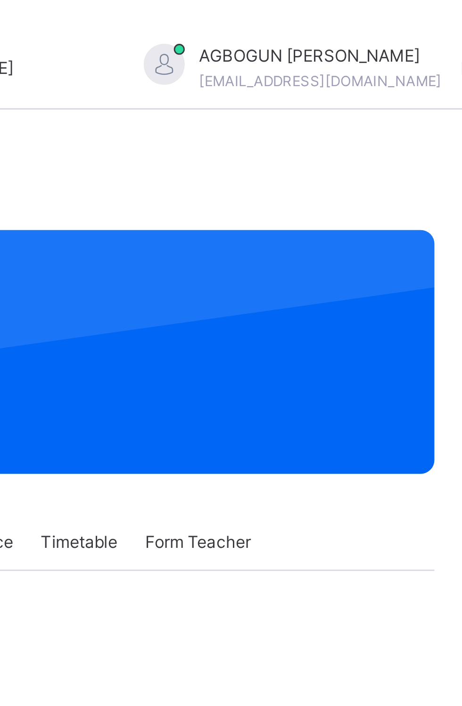
click at [386, 24] on div "[PERSON_NAME] [EMAIL_ADDRESS][DOMAIN_NAME]" at bounding box center [401, 23] width 132 height 17
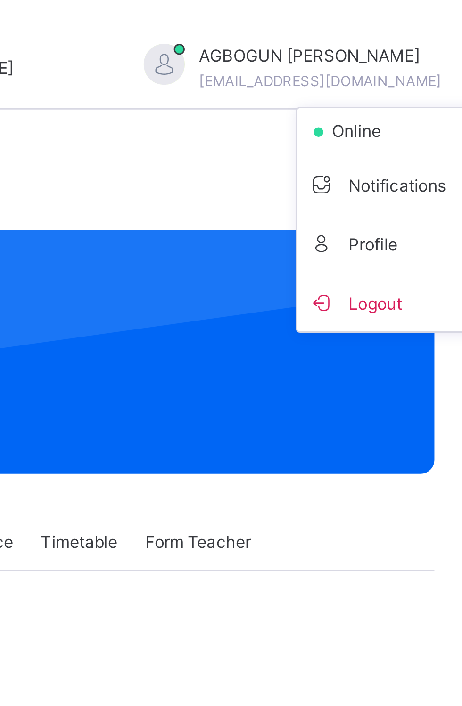
click at [401, 101] on span "Logout" at bounding box center [432, 103] width 62 height 13
